Goal: Book appointment/travel/reservation

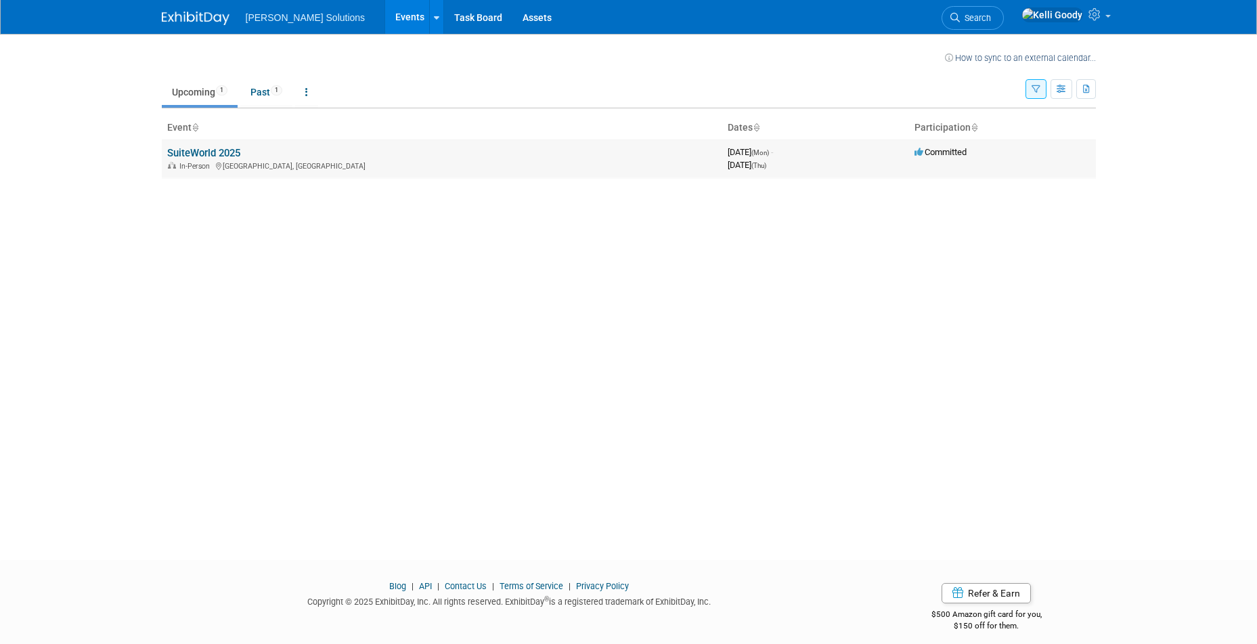
click at [200, 154] on link "SuiteWorld 2025" at bounding box center [203, 153] width 73 height 12
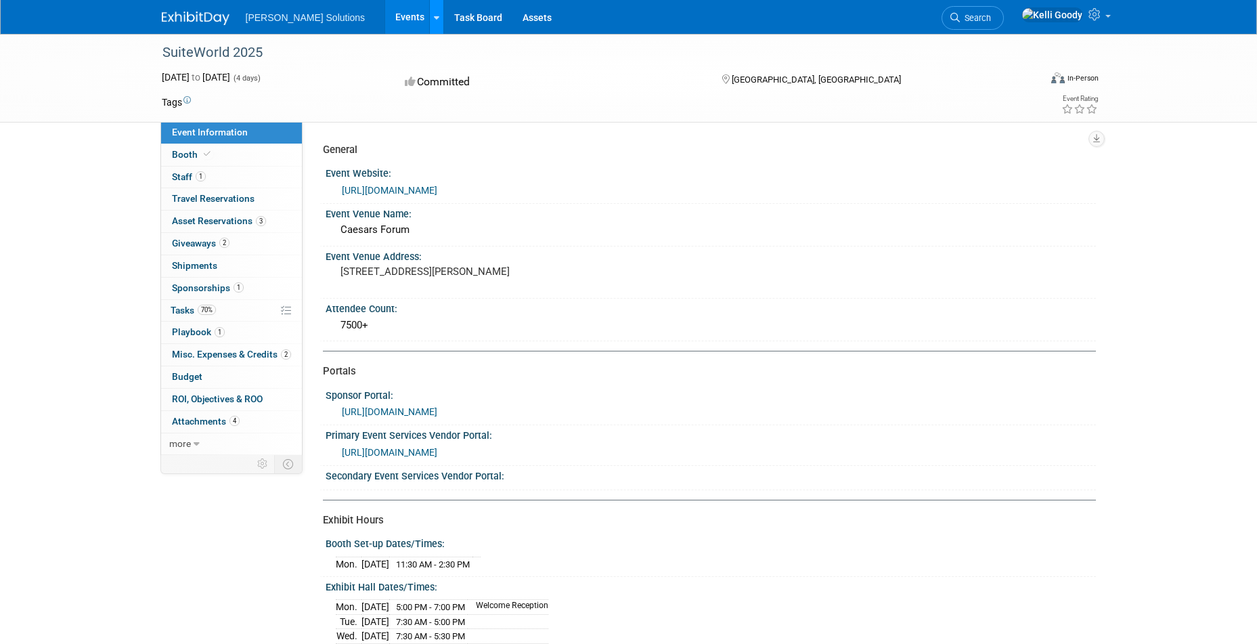
click at [434, 23] on div at bounding box center [436, 17] width 5 height 14
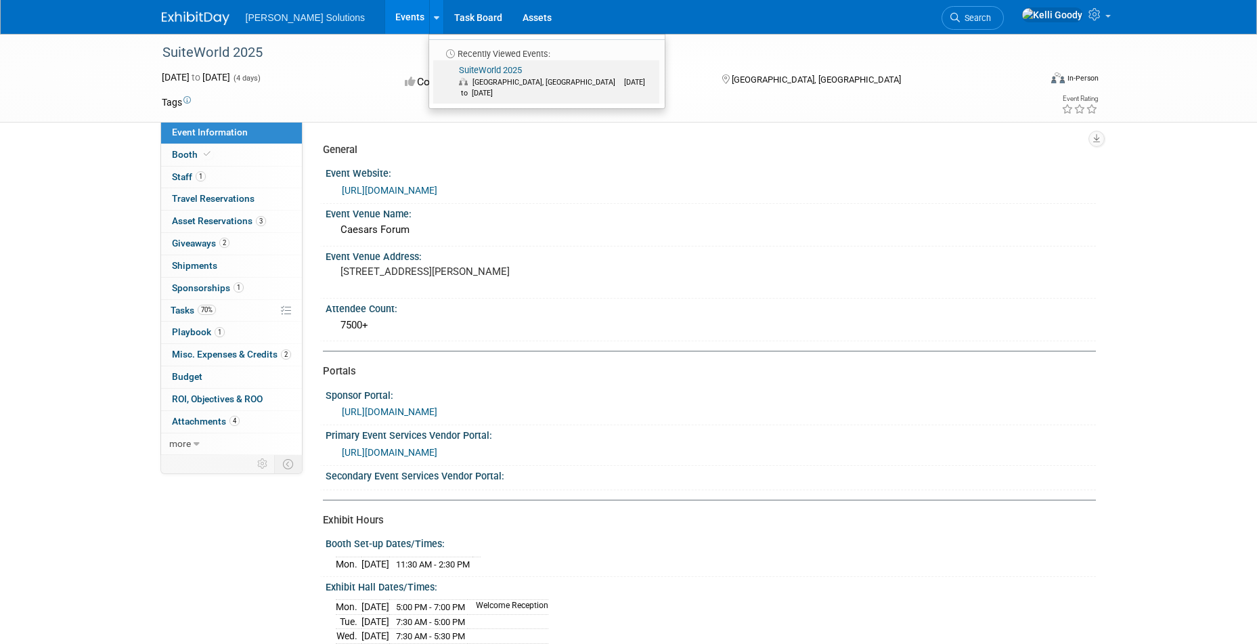
click at [473, 80] on span "[GEOGRAPHIC_DATA], [GEOGRAPHIC_DATA]" at bounding box center [548, 82] width 150 height 9
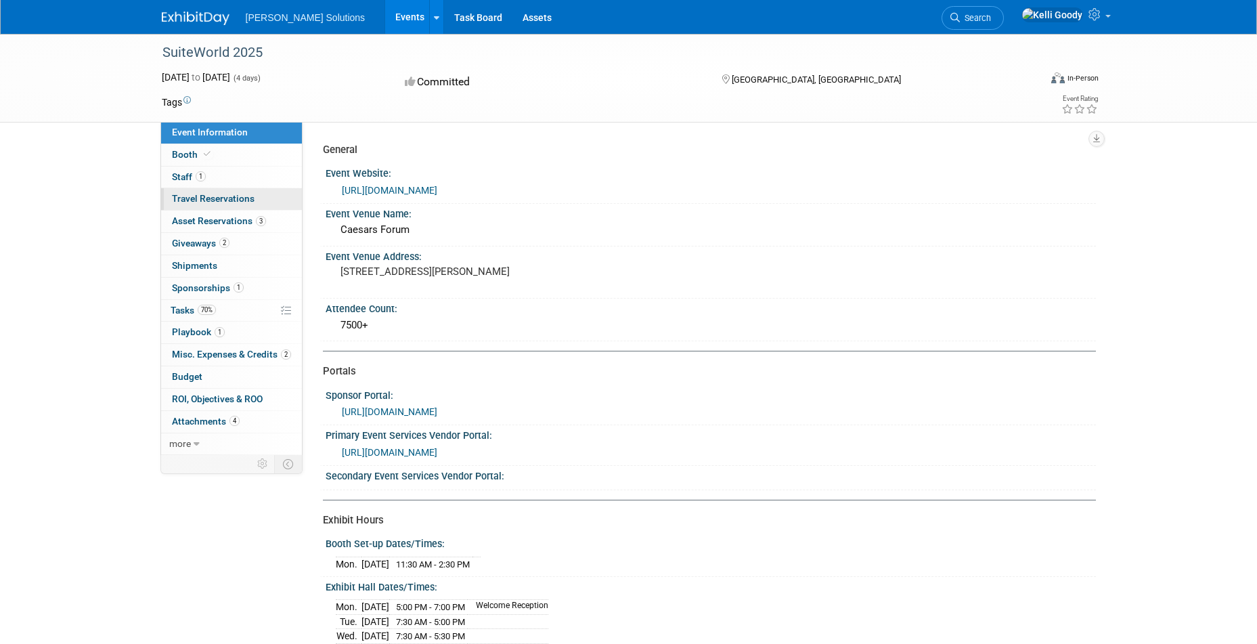
click at [196, 201] on span "Travel Reservations 0" at bounding box center [213, 198] width 83 height 11
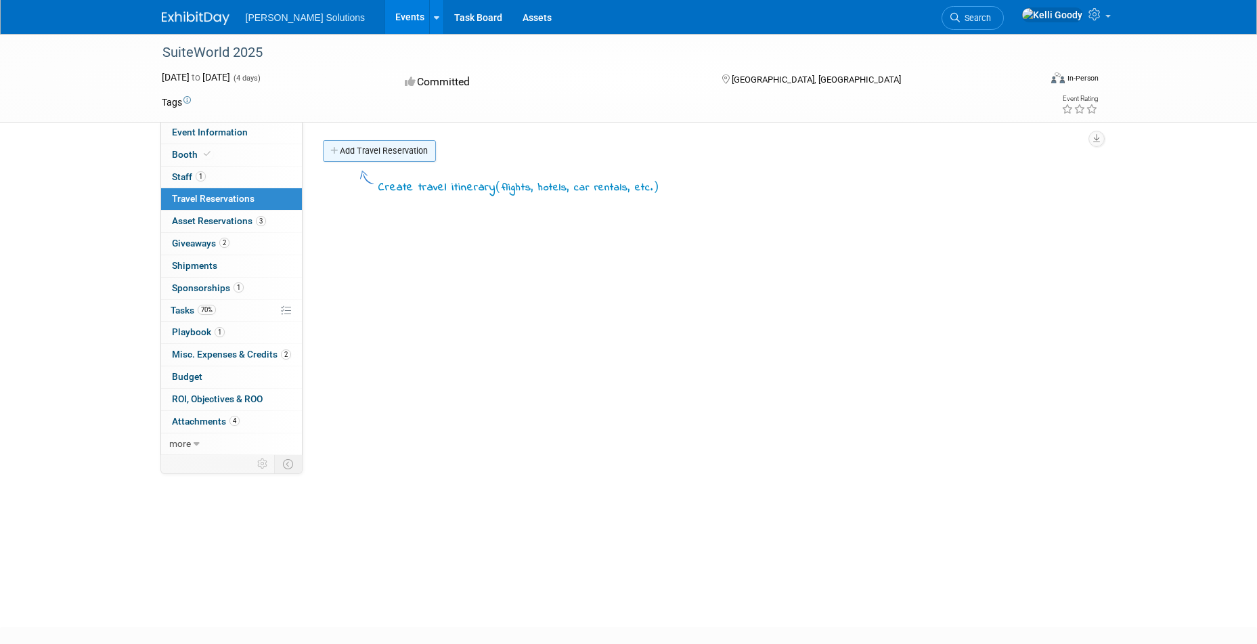
click at [351, 152] on link "Add Travel Reservation" at bounding box center [379, 151] width 113 height 22
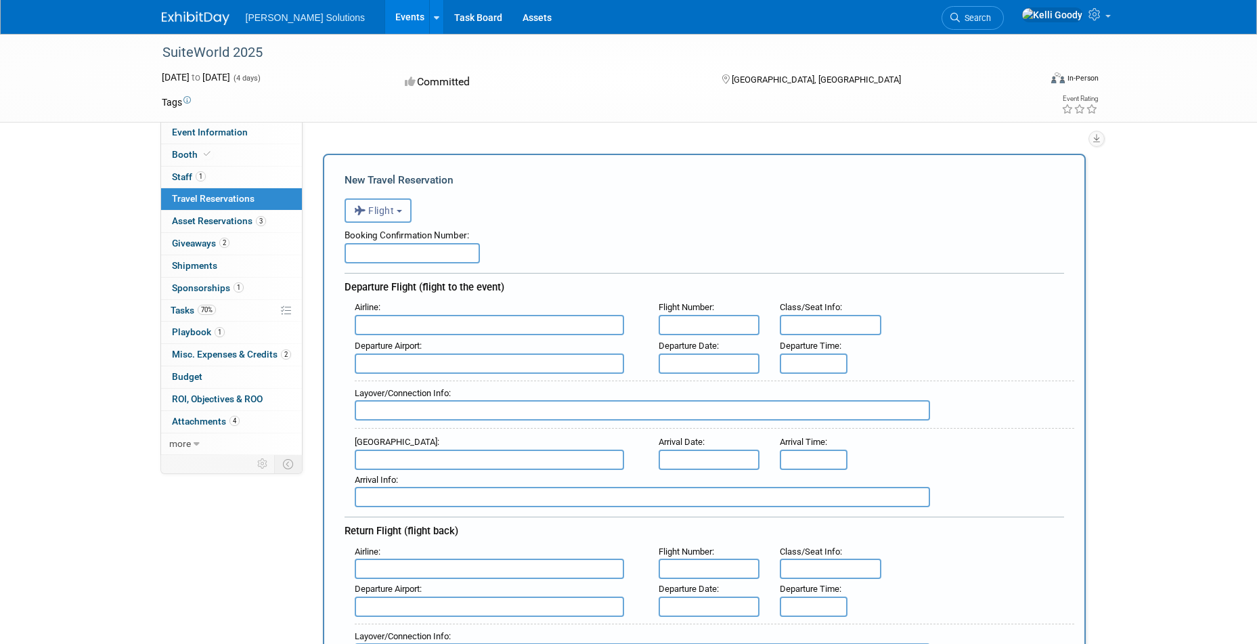
click at [368, 215] on span "Flight" at bounding box center [374, 210] width 41 height 11
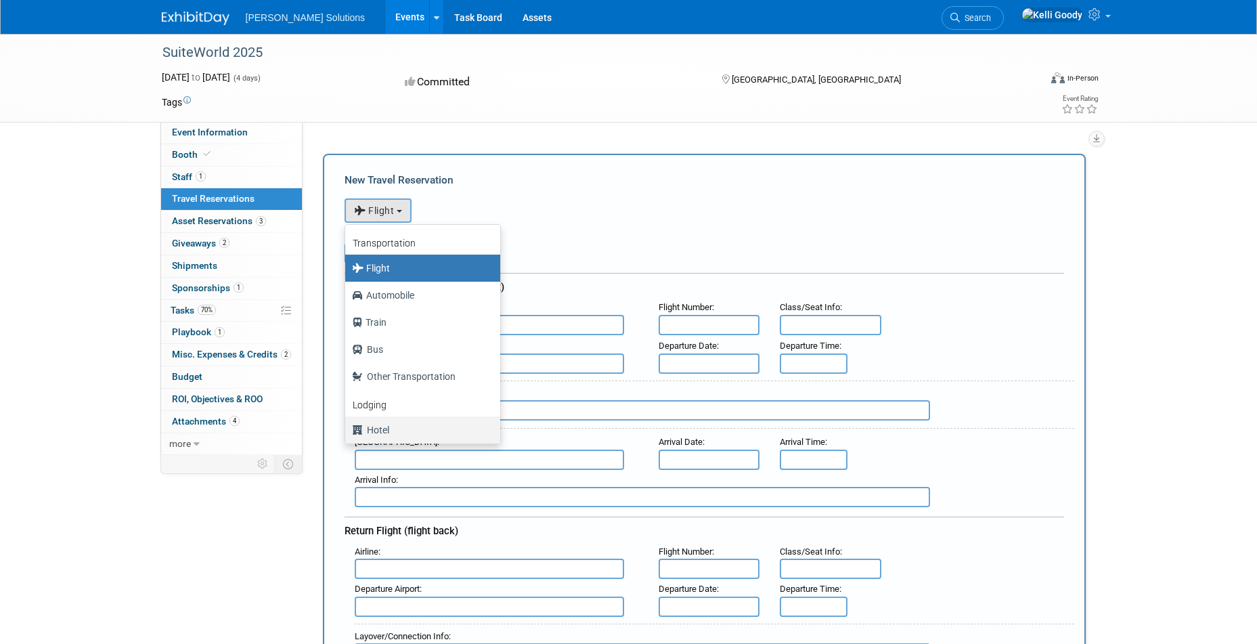
click at [434, 427] on label "Hotel" at bounding box center [419, 430] width 135 height 22
click at [347, 427] on input "Hotel" at bounding box center [343, 428] width 9 height 9
select select "6"
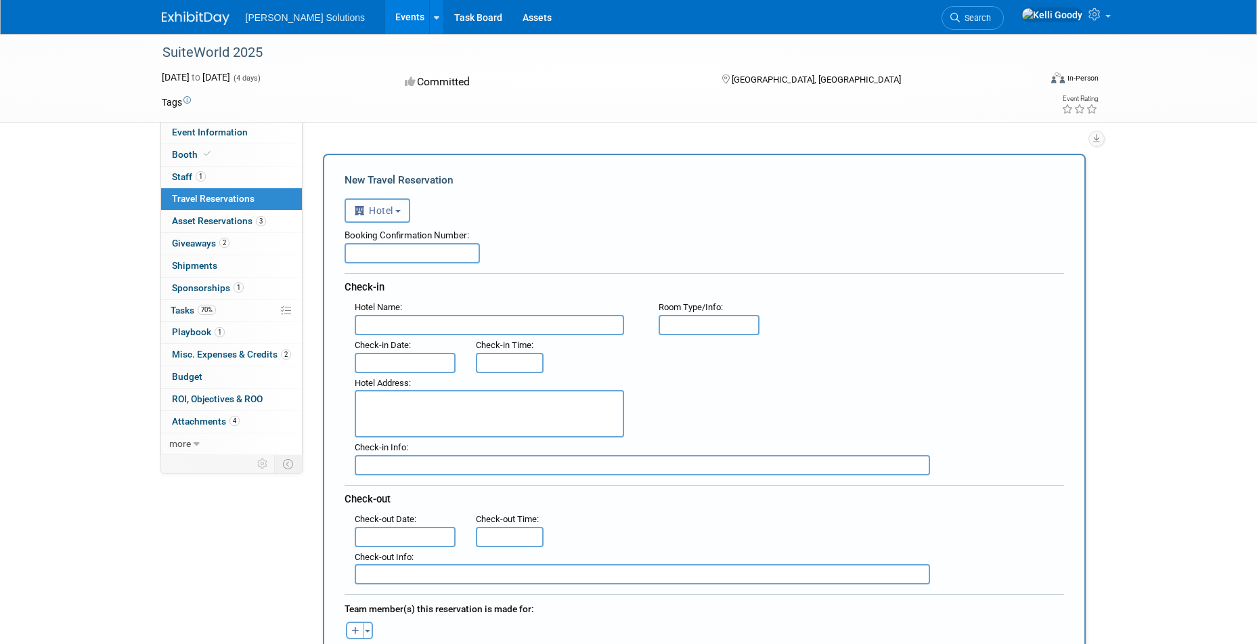
click at [383, 212] on span "Hotel" at bounding box center [373, 210] width 39 height 11
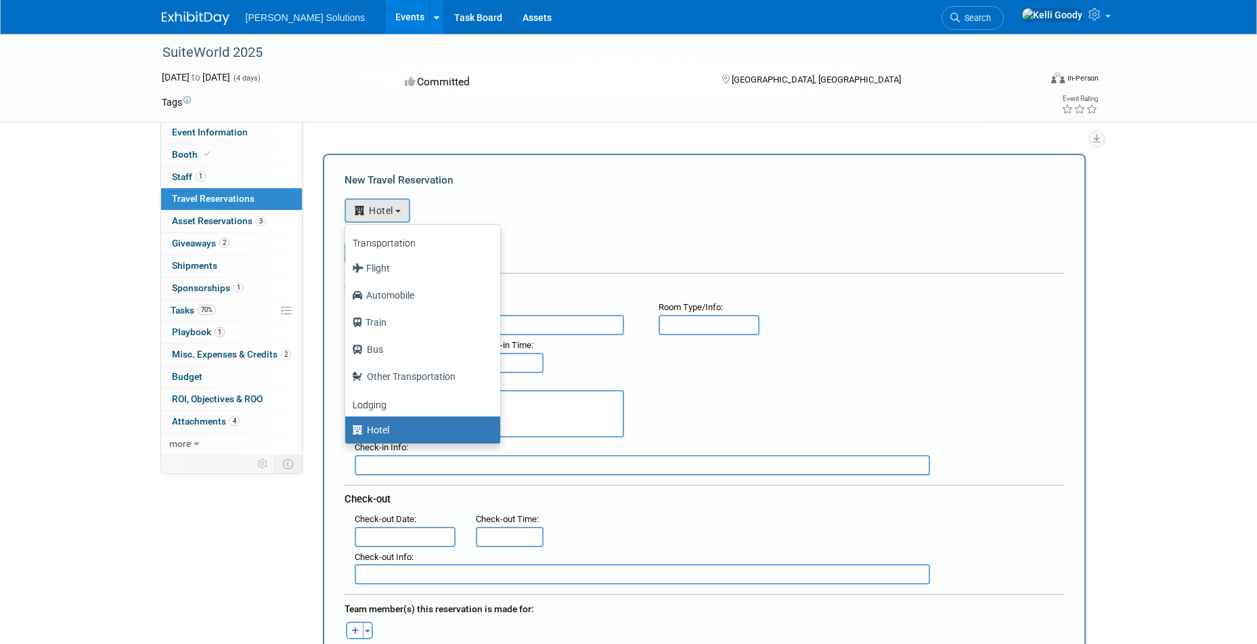
click at [516, 196] on div "<i class="fas fa-plane" style="padding: 6px 4px 6px 1px;"></i> Flight <i class=…" at bounding box center [705, 209] width 720 height 28
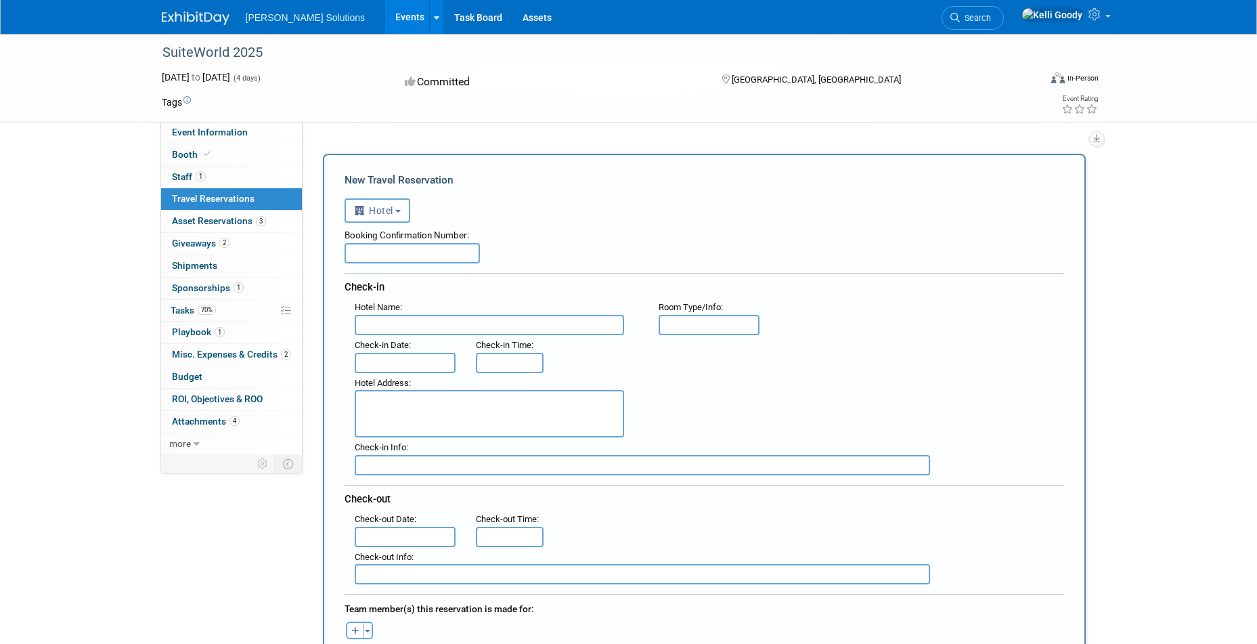
click at [446, 326] on input "text" at bounding box center [489, 325] width 269 height 20
type input ":"
type input "LINQ"
type input "STANDARD GUEST ROOM"
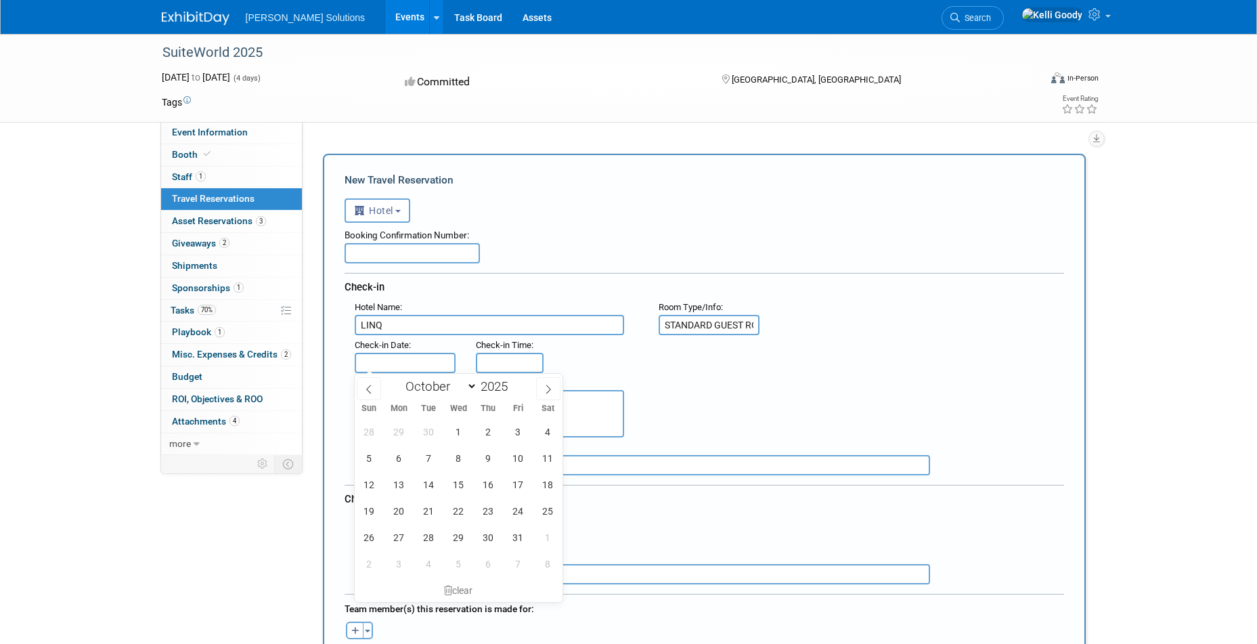
scroll to position [5, 0]
click at [371, 456] on span "5" at bounding box center [369, 453] width 26 height 26
type input "Oct 5, 2025"
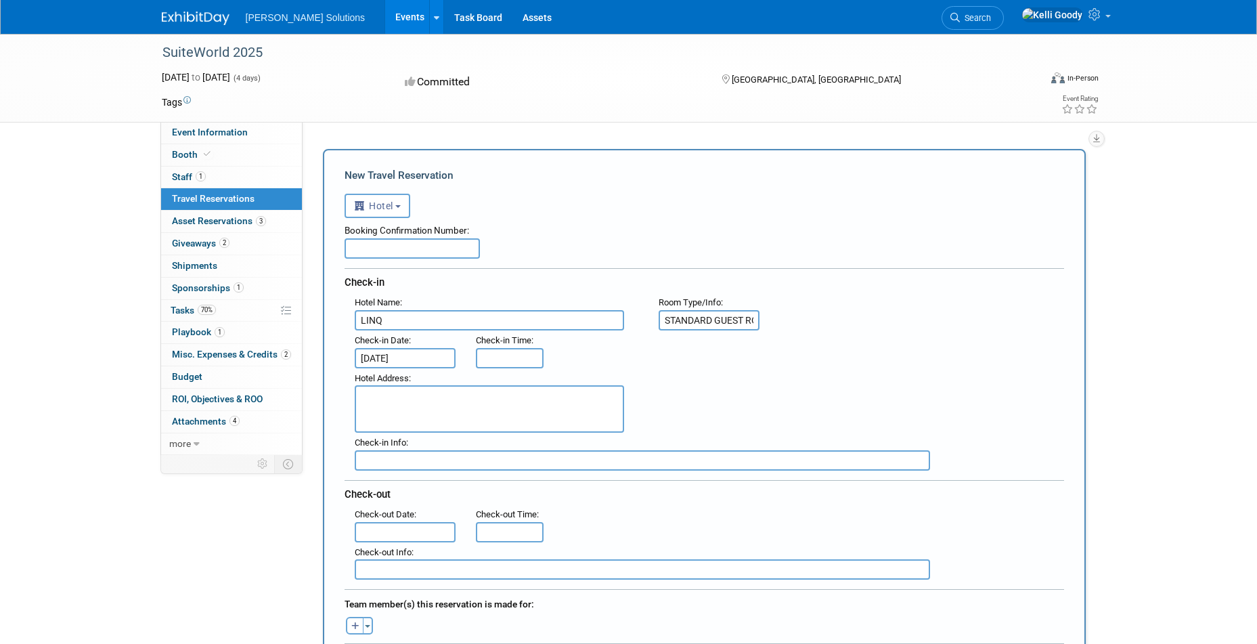
type input "3:00 PM"
click at [523, 349] on input "3:00 PM" at bounding box center [510, 358] width 68 height 20
click at [598, 355] on div ": Check-in Date : Oct 5, 2025 Check-in Time : 3:00 PM" at bounding box center [710, 349] width 730 height 38
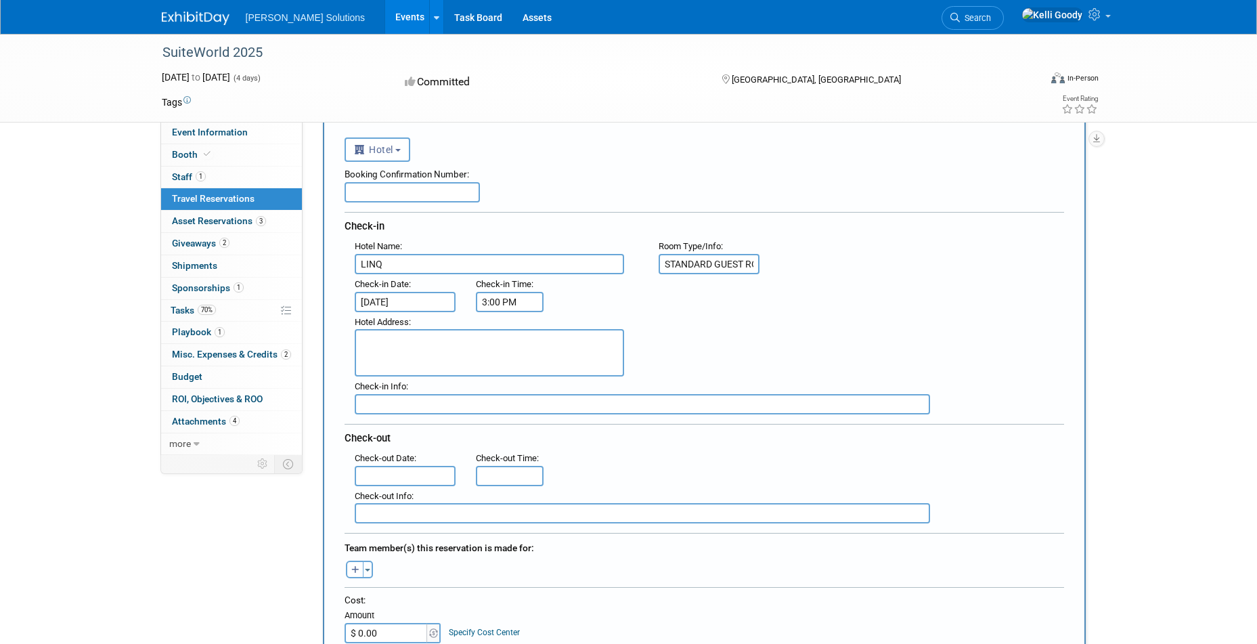
scroll to position [64, 0]
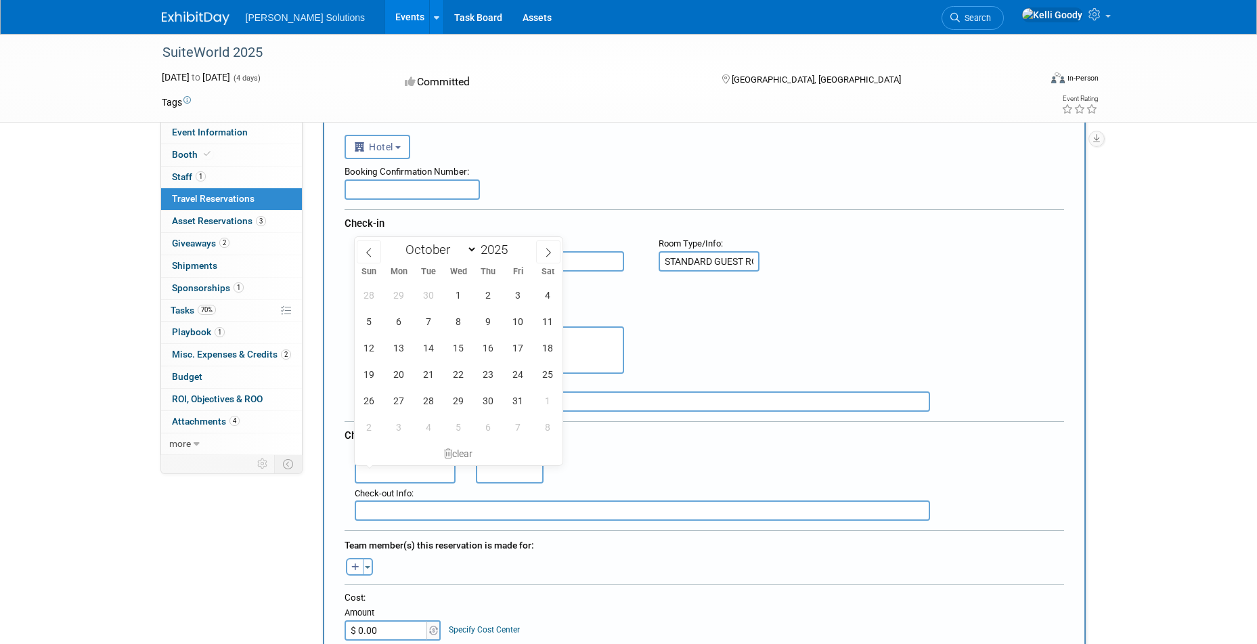
click at [433, 467] on input "text" at bounding box center [406, 473] width 102 height 20
click at [483, 323] on span "9" at bounding box center [488, 321] width 26 height 26
type input "Oct 9, 2025"
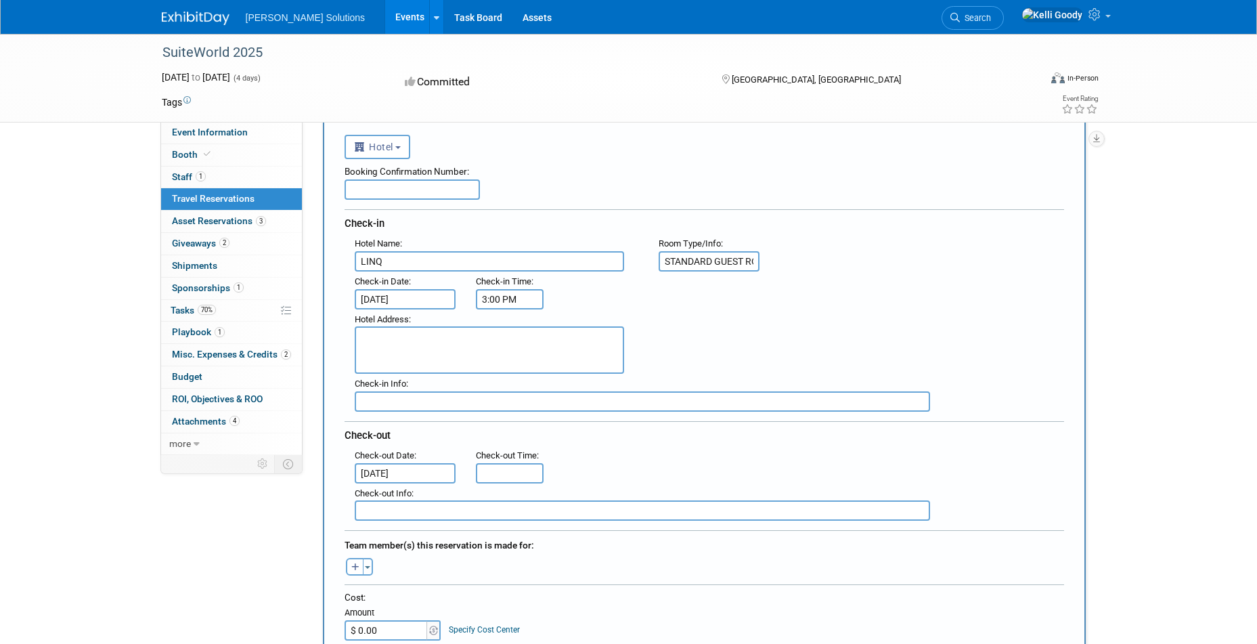
type input "11:00 AM"
click at [526, 471] on input "11:00 AM" at bounding box center [510, 473] width 68 height 20
click at [721, 422] on div "Check-out" at bounding box center [705, 433] width 720 height 24
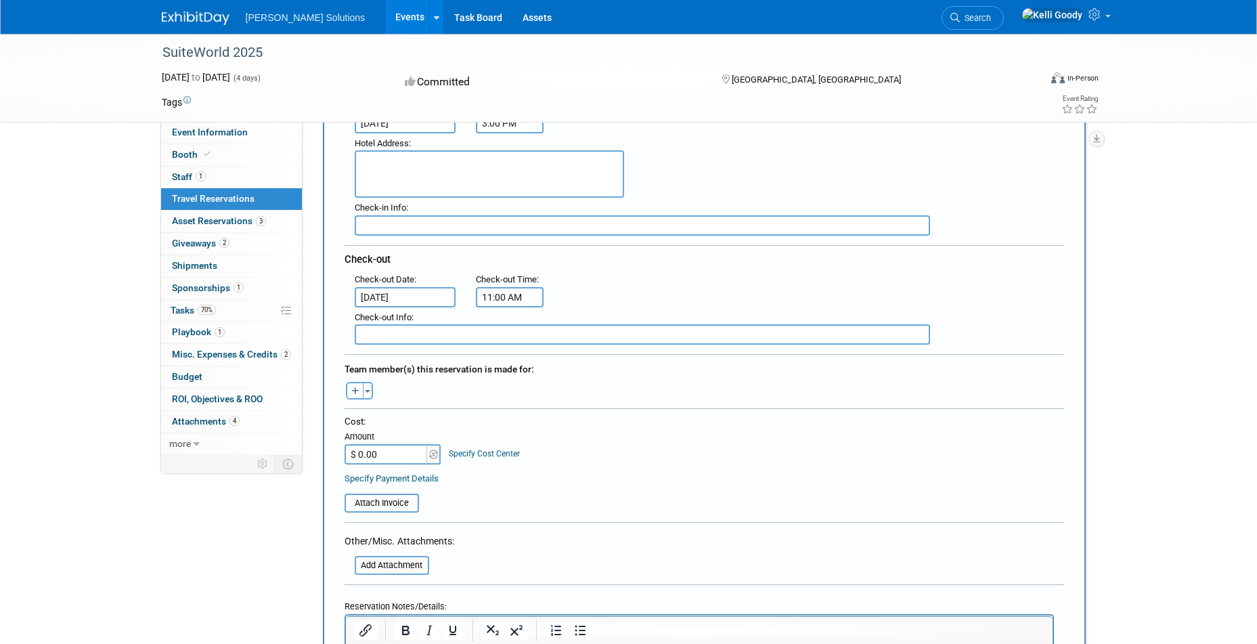
scroll to position [239, 0]
click at [361, 391] on button "button" at bounding box center [355, 392] width 18 height 18
select select
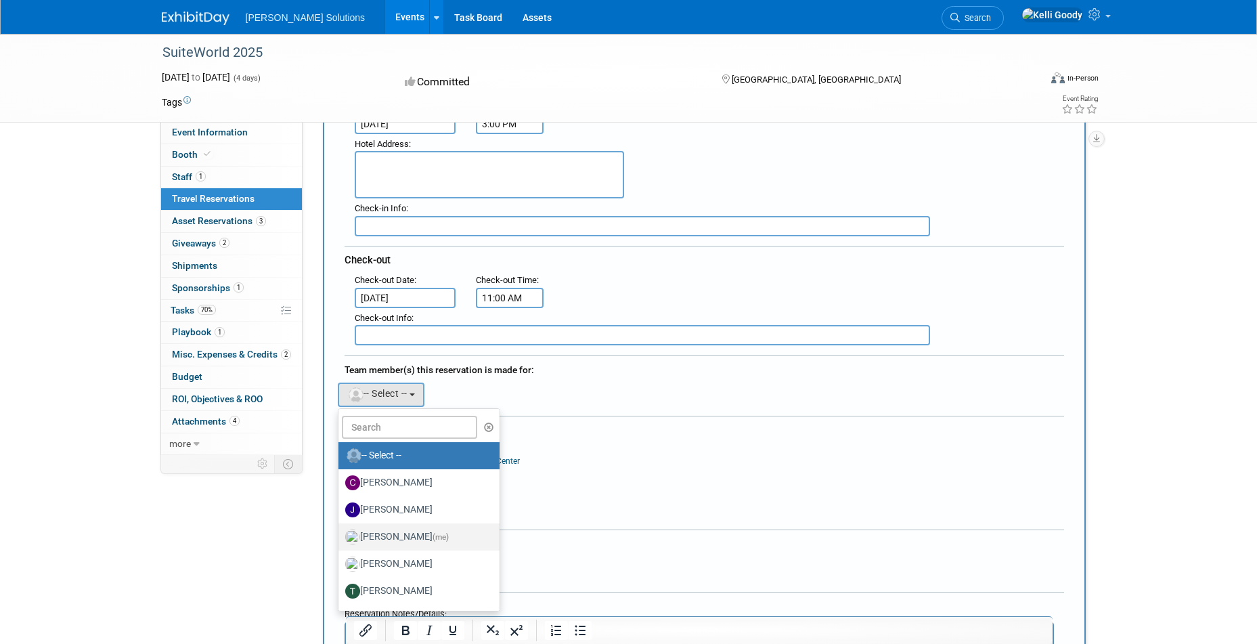
click at [441, 535] on label "Kelli Goody (me)" at bounding box center [416, 537] width 142 height 22
click at [341, 535] on input "Kelli Goody (me)" at bounding box center [336, 535] width 9 height 9
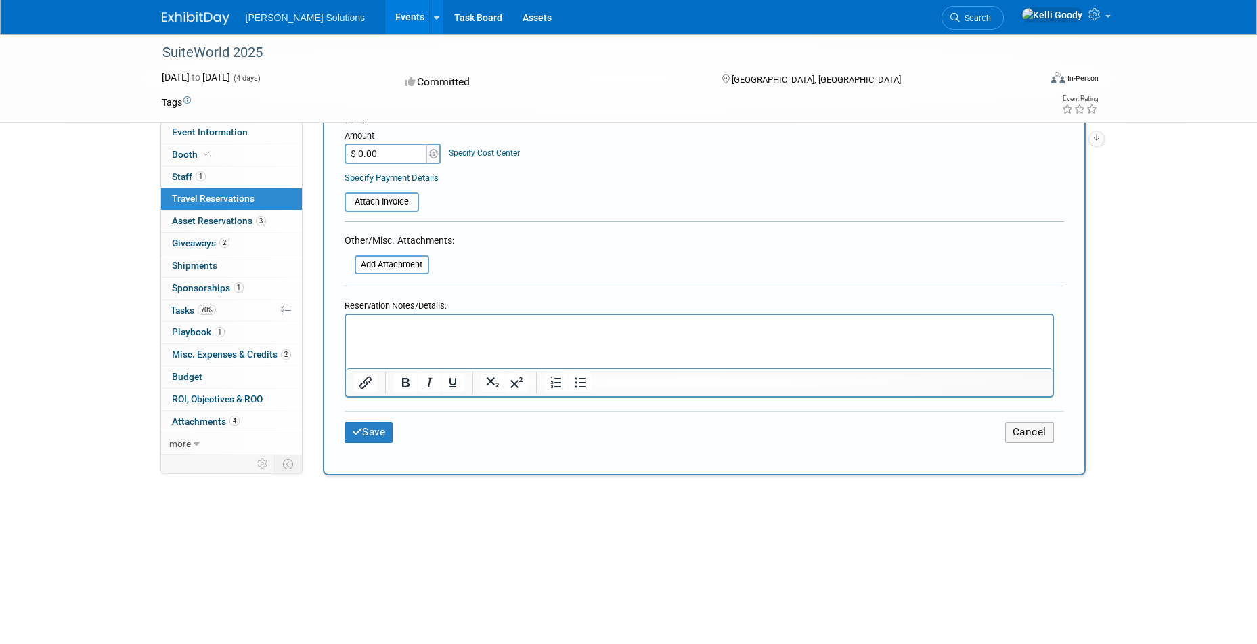
scroll to position [568, 0]
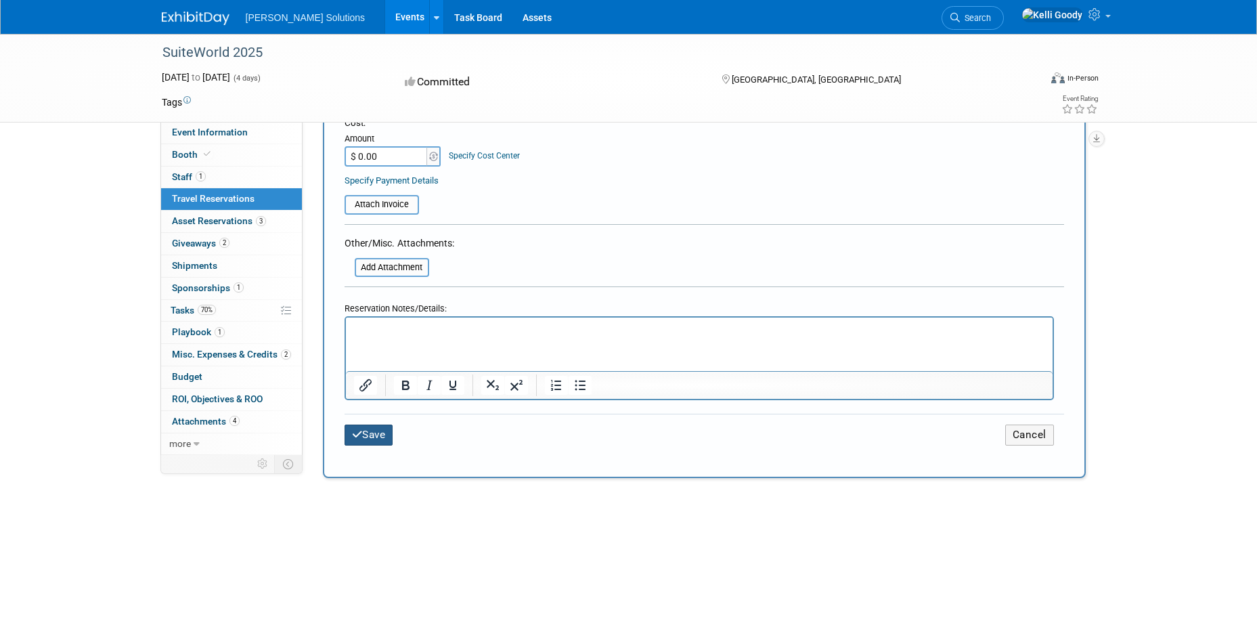
click at [389, 432] on button "Save" at bounding box center [369, 435] width 49 height 21
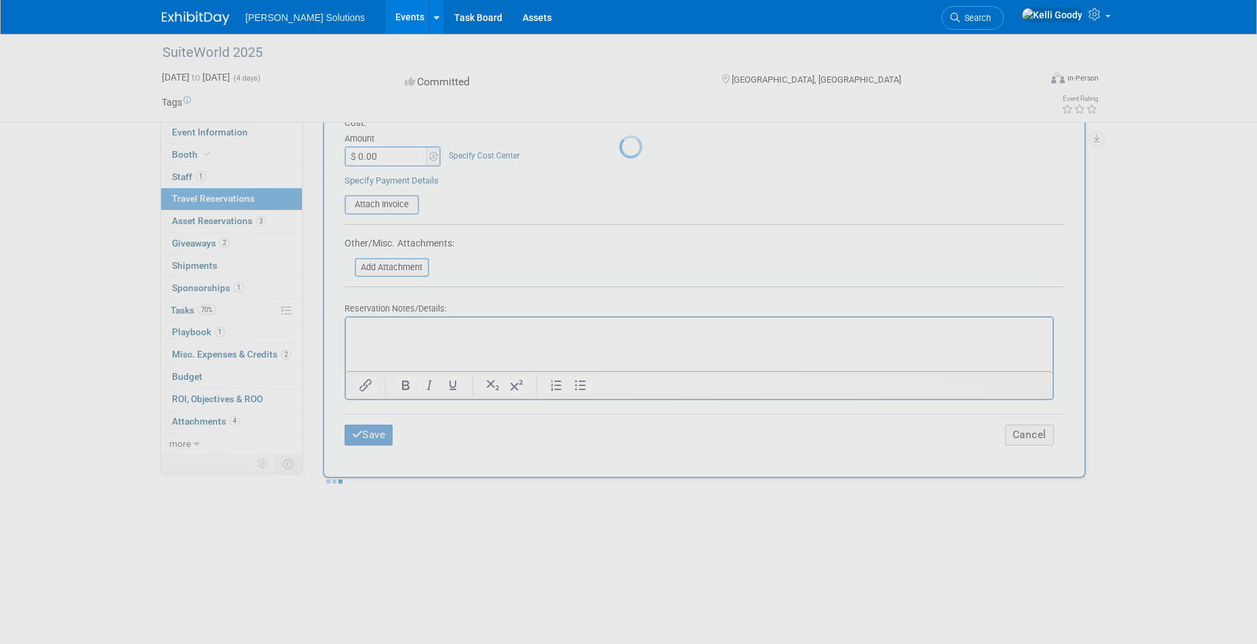
scroll to position [0, 0]
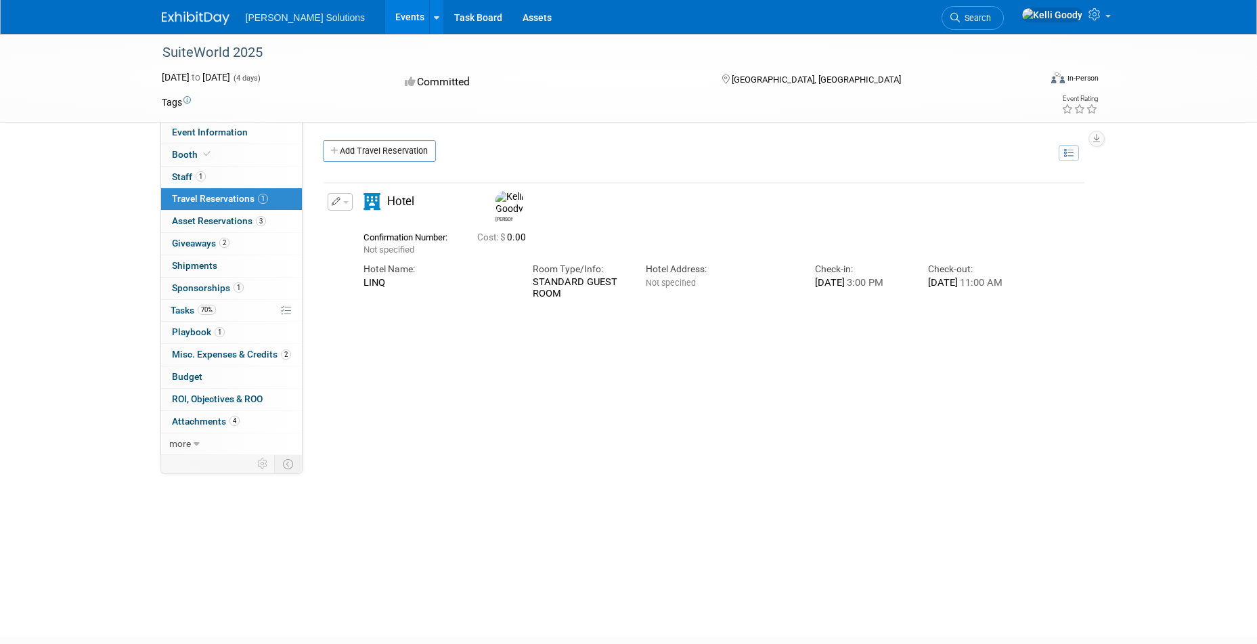
click at [339, 201] on icon "button" at bounding box center [336, 202] width 9 height 9
click at [425, 222] on button "Edit Reservation" at bounding box center [385, 226] width 114 height 20
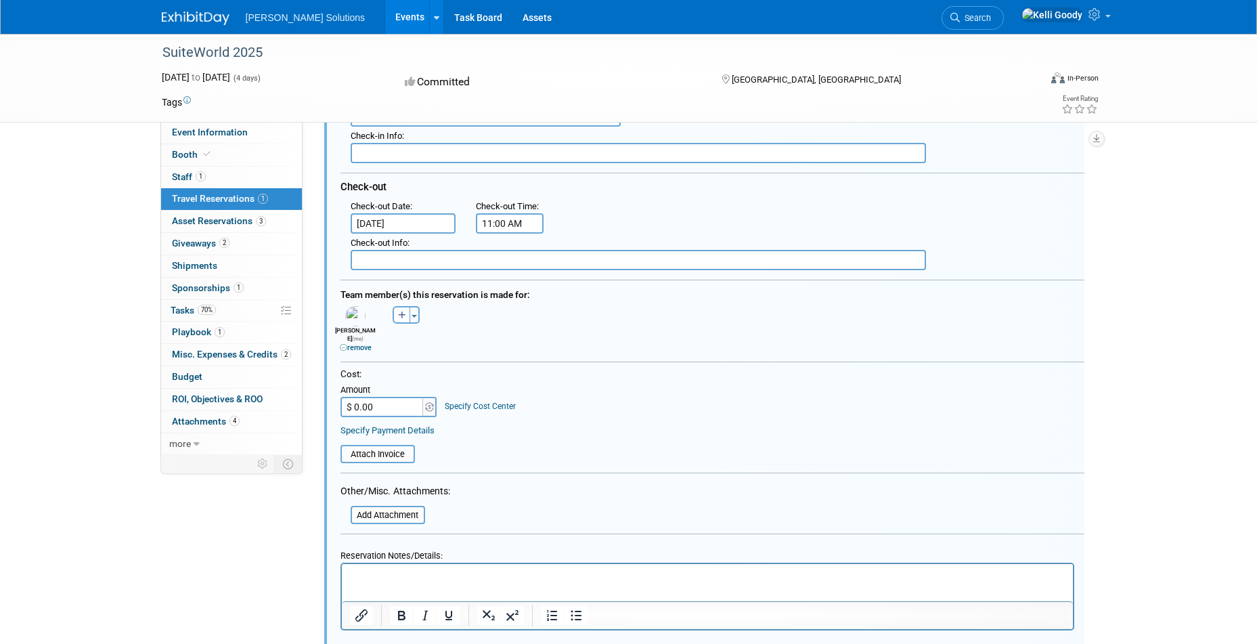
scroll to position [314, 0]
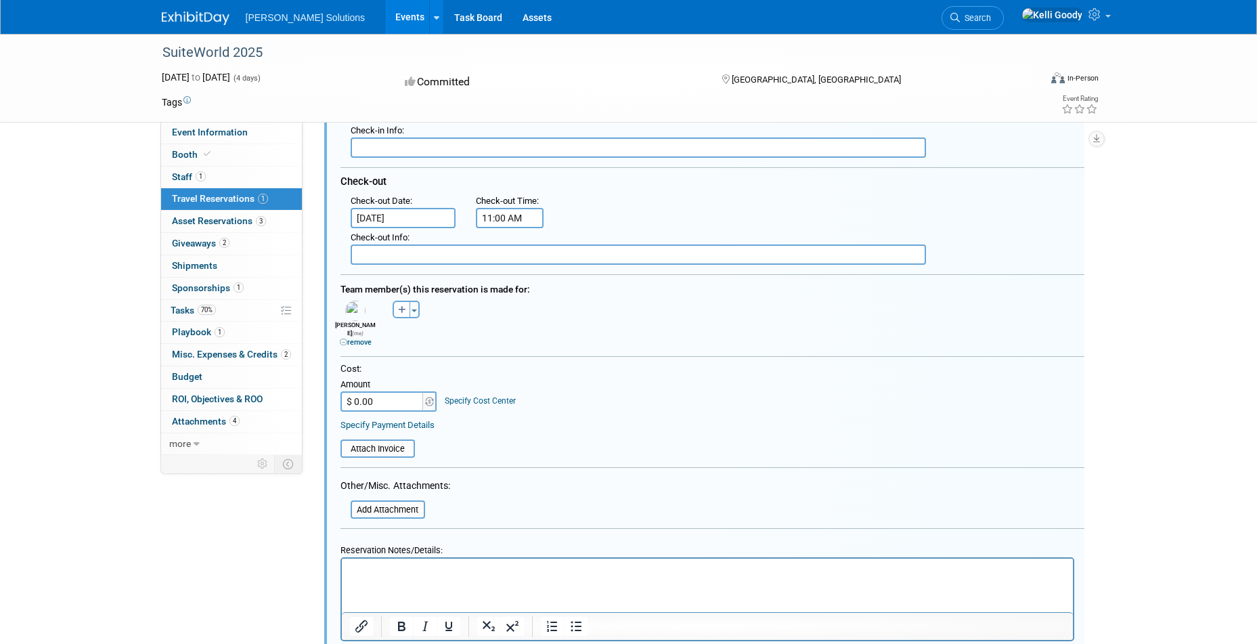
drag, startPoint x: 402, startPoint y: 387, endPoint x: 322, endPoint y: 394, distance: 79.5
click at [323, 394] on div "<i class="fas fa-plane" style="padding: 6px 4px 6px 1px;"></i> Flight <i class=…" at bounding box center [704, 288] width 763 height 850
drag, startPoint x: 422, startPoint y: 398, endPoint x: 352, endPoint y: 395, distance: 69.8
click at [352, 395] on tr "$ 0.00" at bounding box center [390, 401] width 98 height 20
drag, startPoint x: 382, startPoint y: 399, endPoint x: 327, endPoint y: 395, distance: 55.0
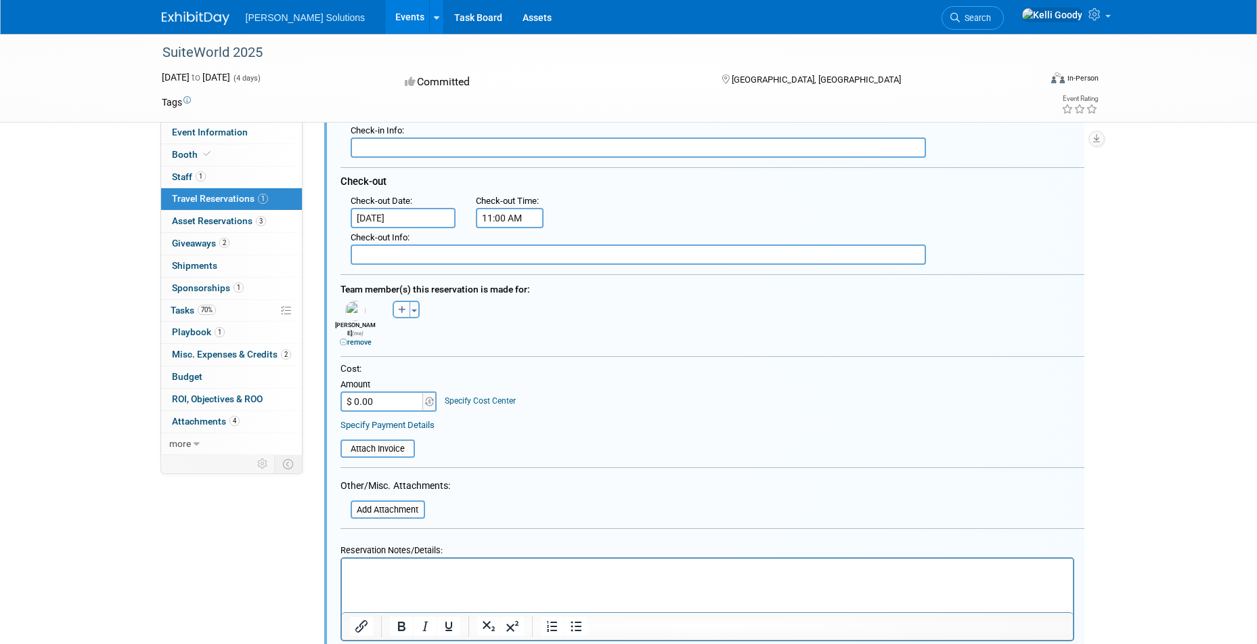
click at [327, 395] on div "<i class="fas fa-plane" style="padding: 6px 4px 6px 1px;"></i> Flight <i class=…" at bounding box center [704, 288] width 760 height 839
drag, startPoint x: 385, startPoint y: 393, endPoint x: 342, endPoint y: 391, distance: 43.4
click at [342, 391] on input "$ 0.00" at bounding box center [383, 401] width 85 height 20
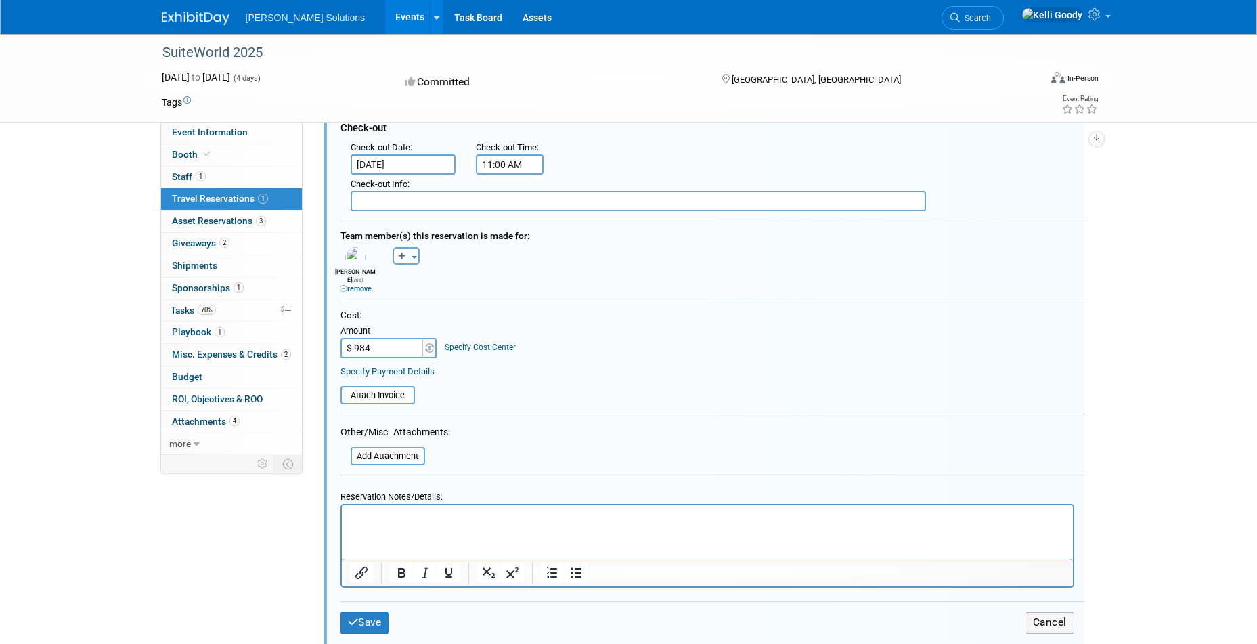
scroll to position [523, 0]
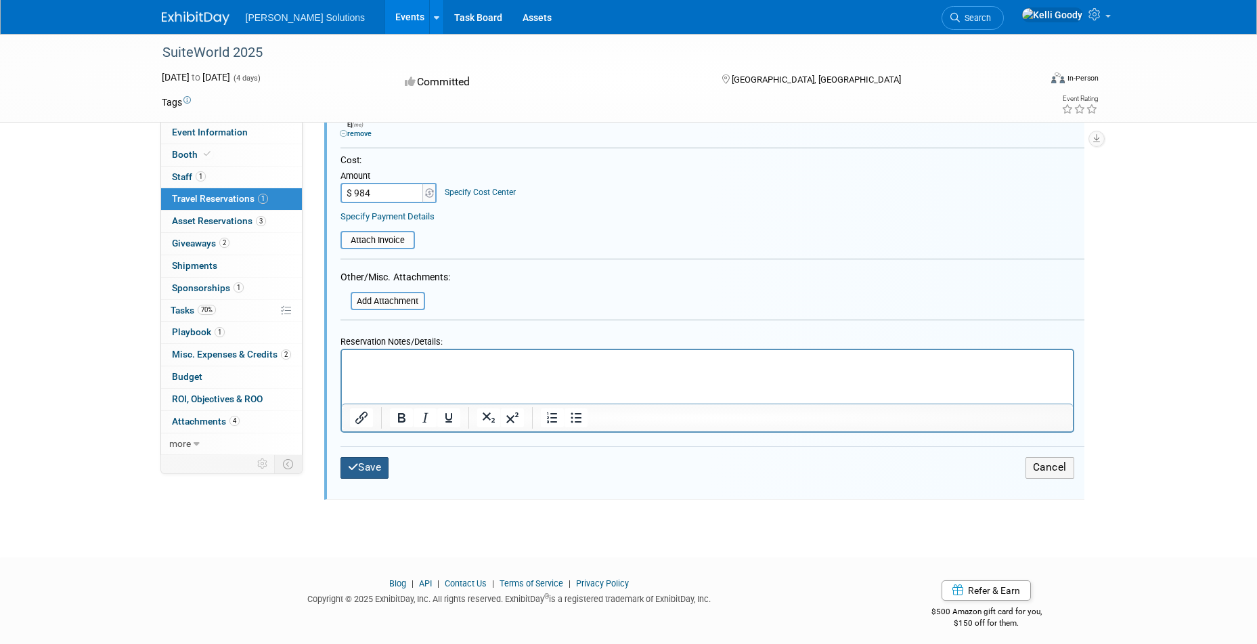
type input "$ 984.00"
click at [361, 457] on button "Save" at bounding box center [365, 467] width 49 height 21
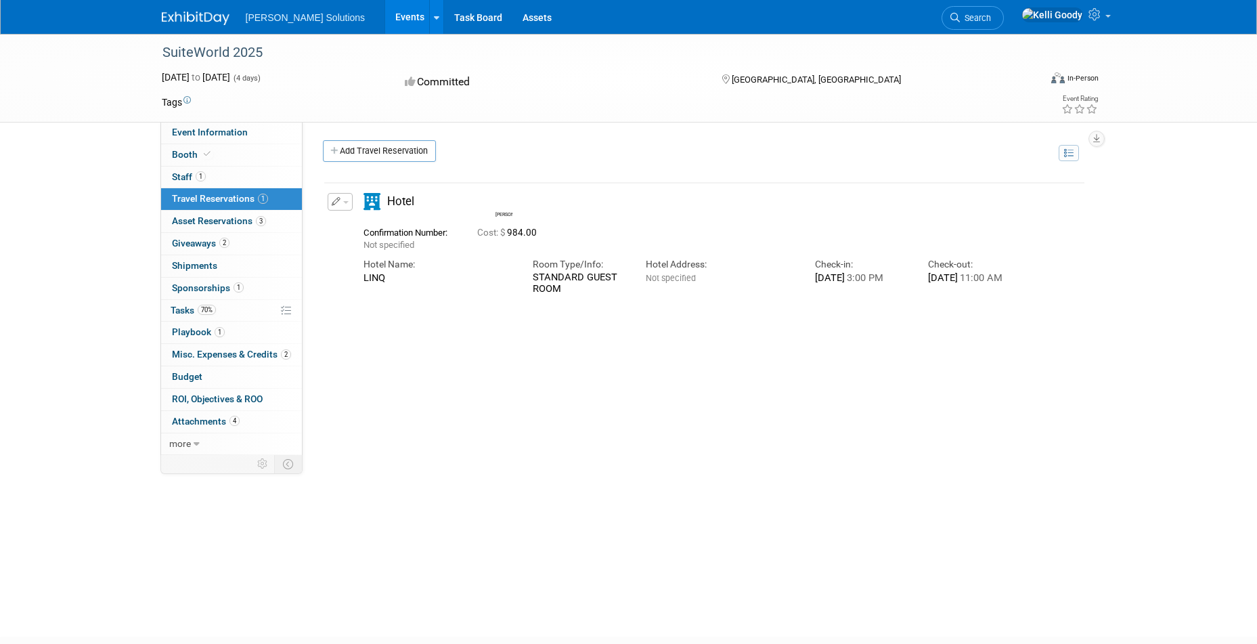
scroll to position [16, 0]
